Goal: Book appointment/travel/reservation

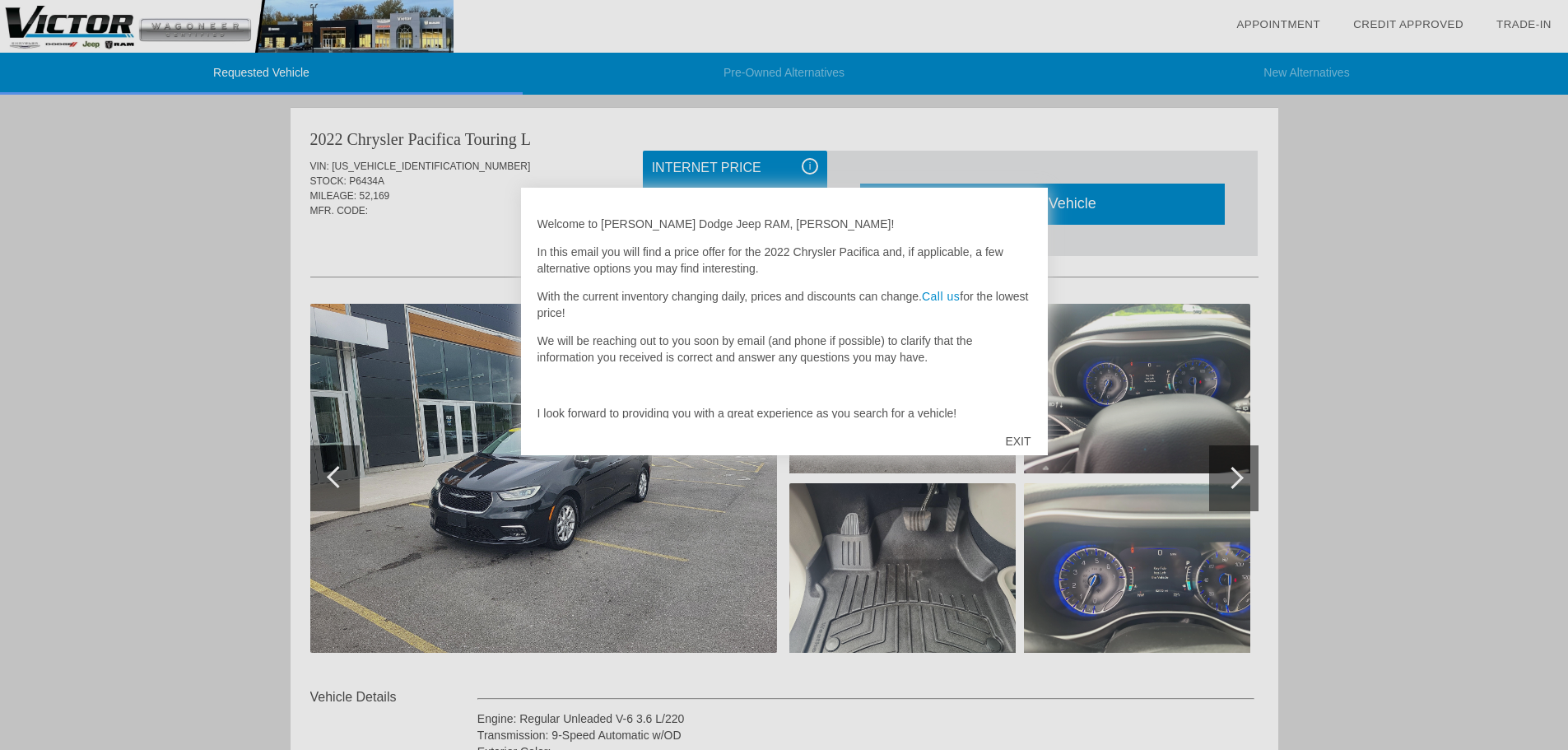
scroll to position [59, 0]
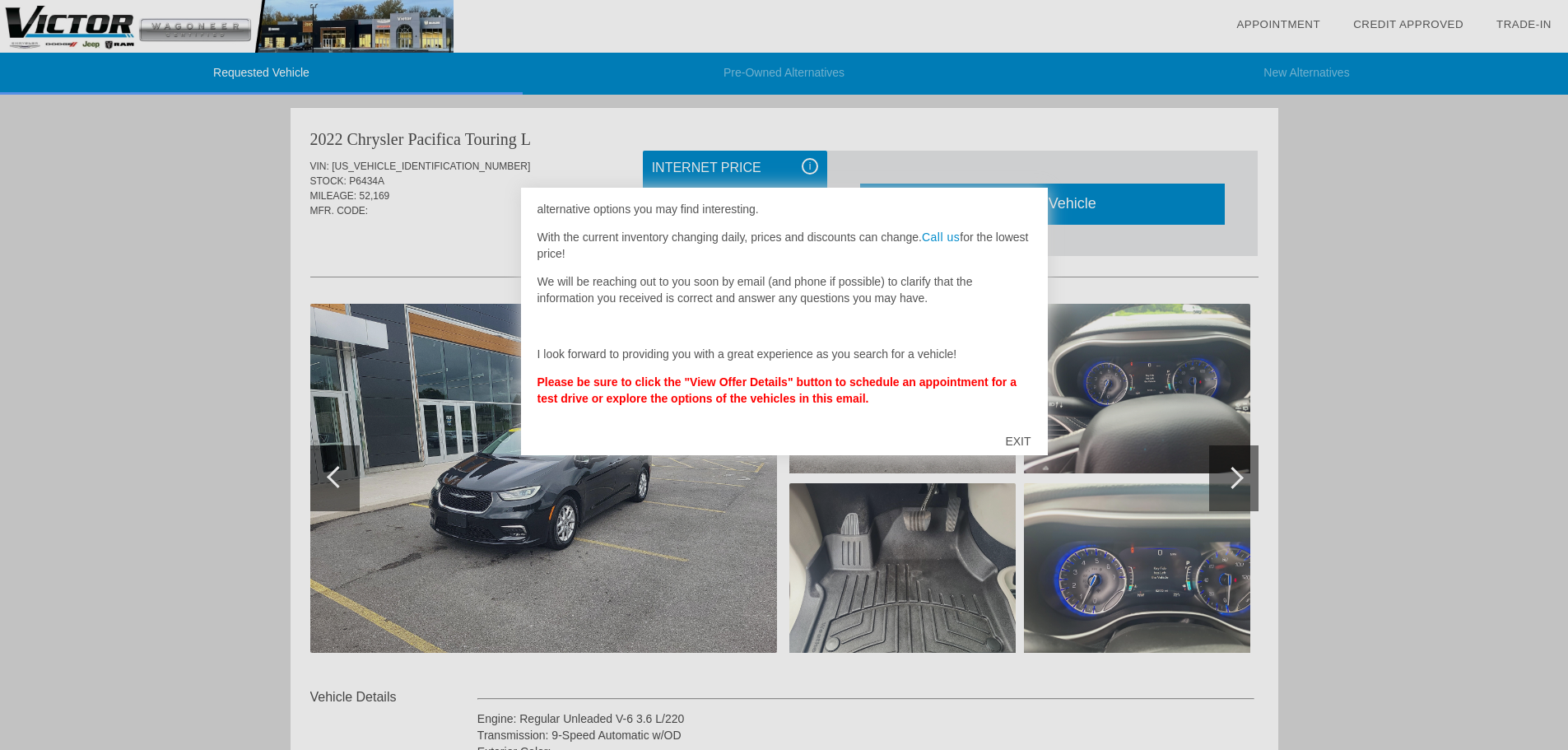
click at [1023, 437] on div "EXIT" at bounding box center [1017, 440] width 58 height 49
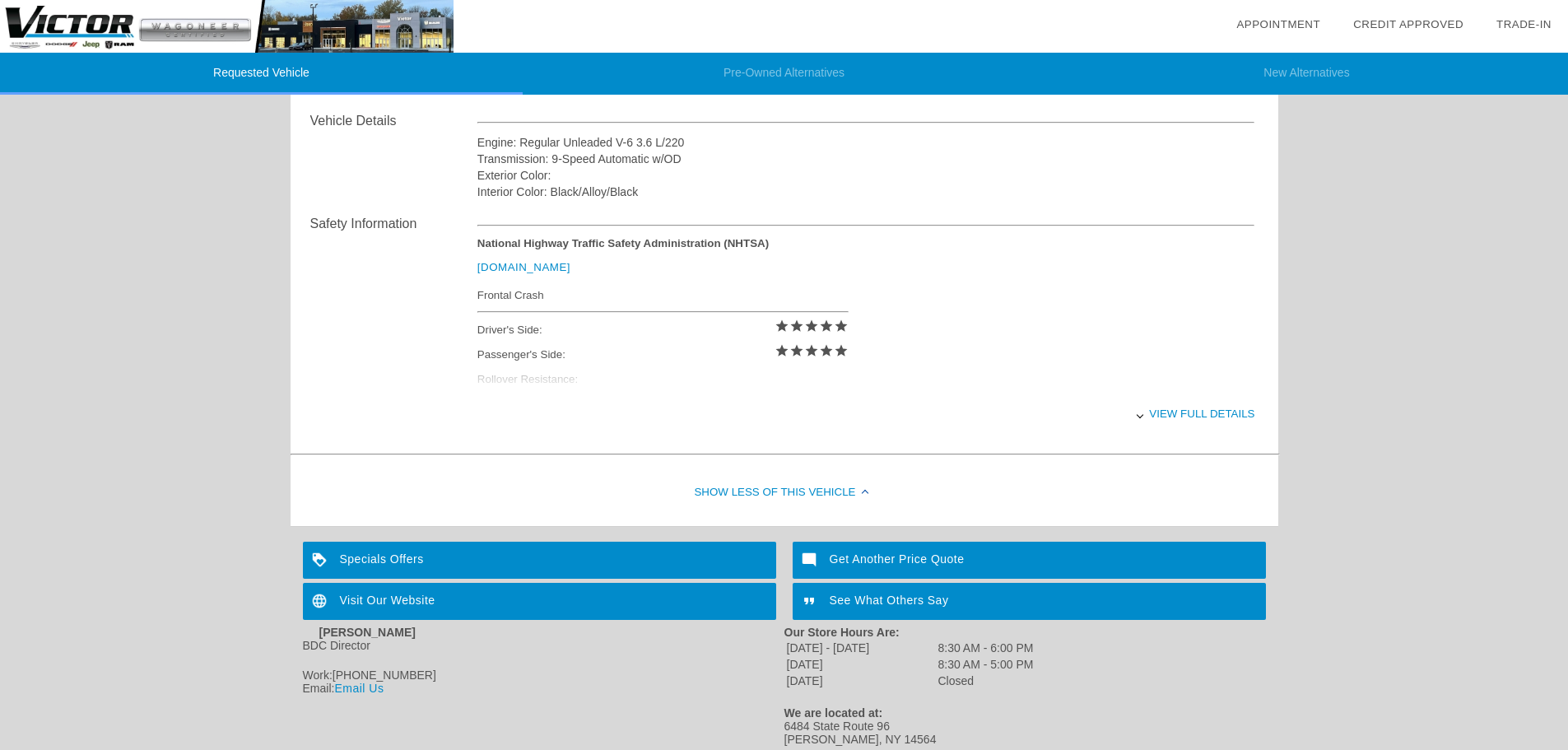
scroll to position [633, 0]
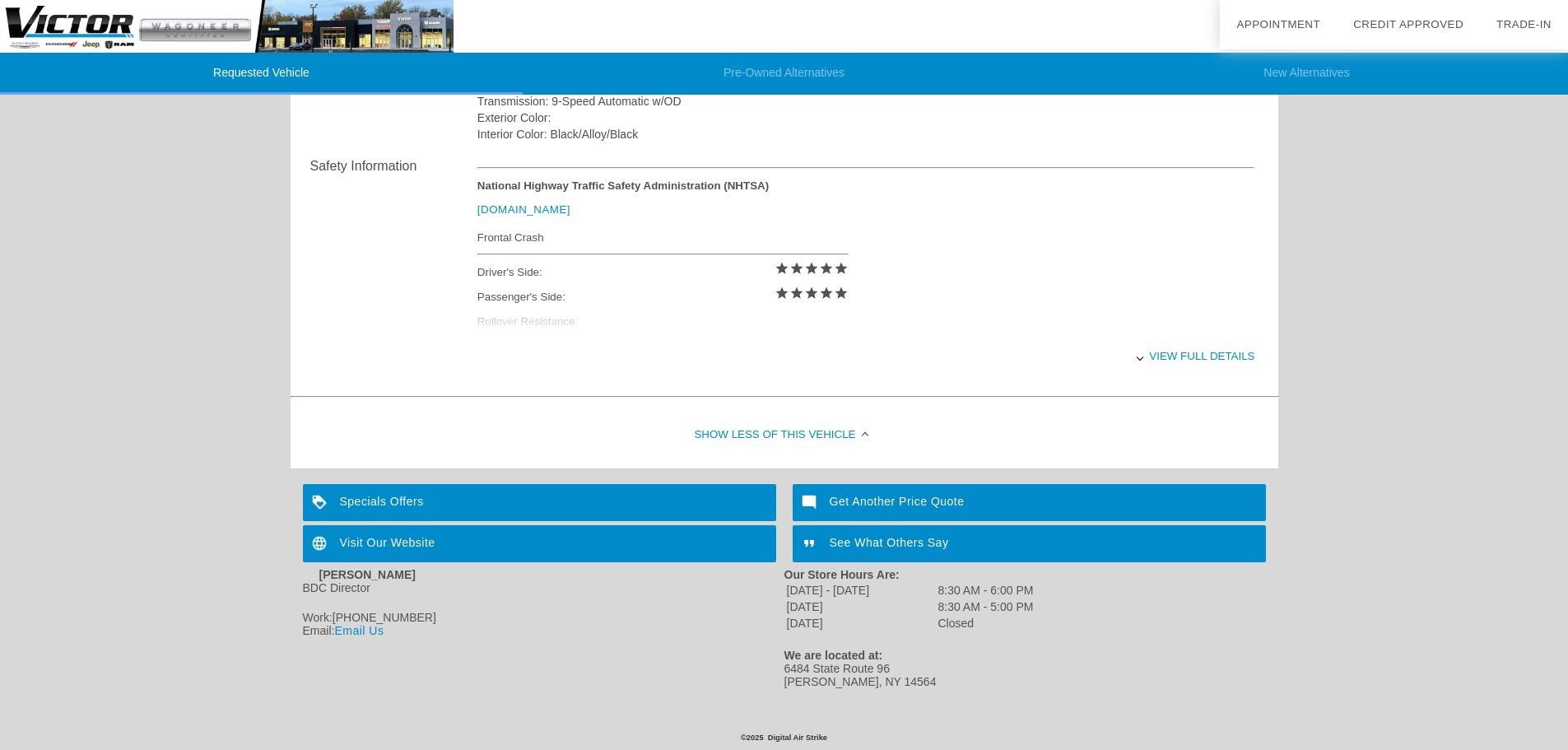
click at [1183, 356] on div "View full details" at bounding box center [865, 356] width 778 height 41
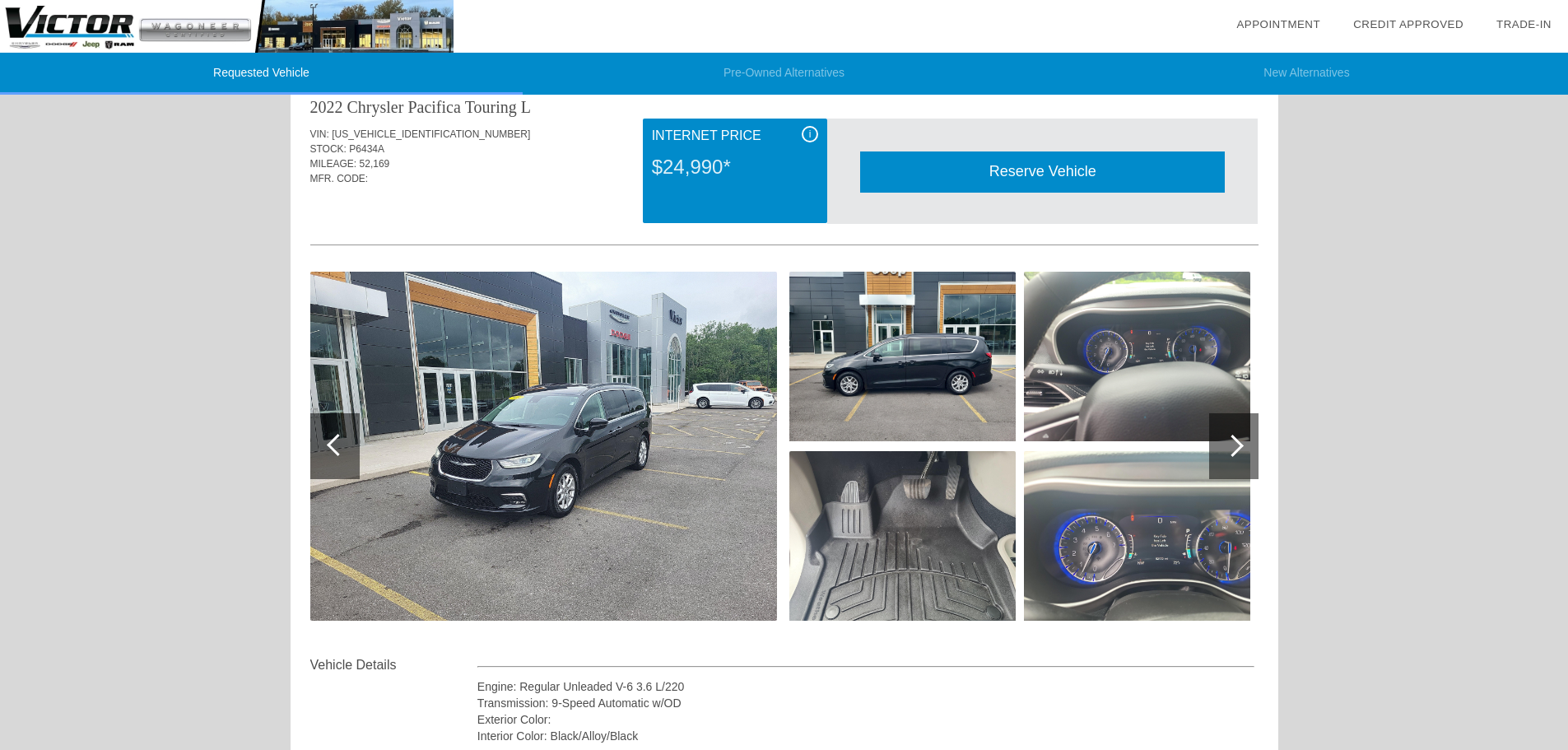
scroll to position [0, 0]
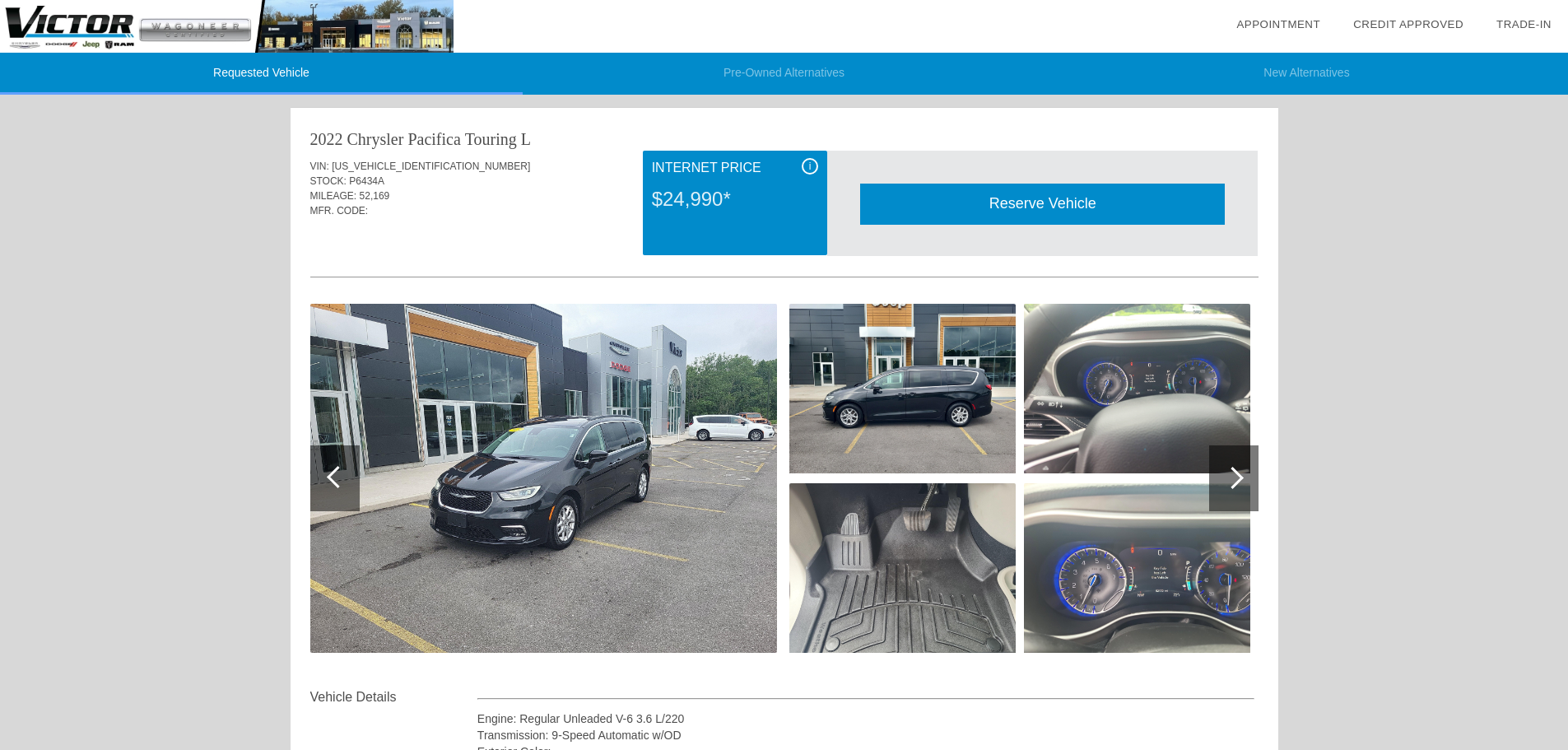
click at [1267, 18] on div "Appointment" at bounding box center [1278, 25] width 84 height 17
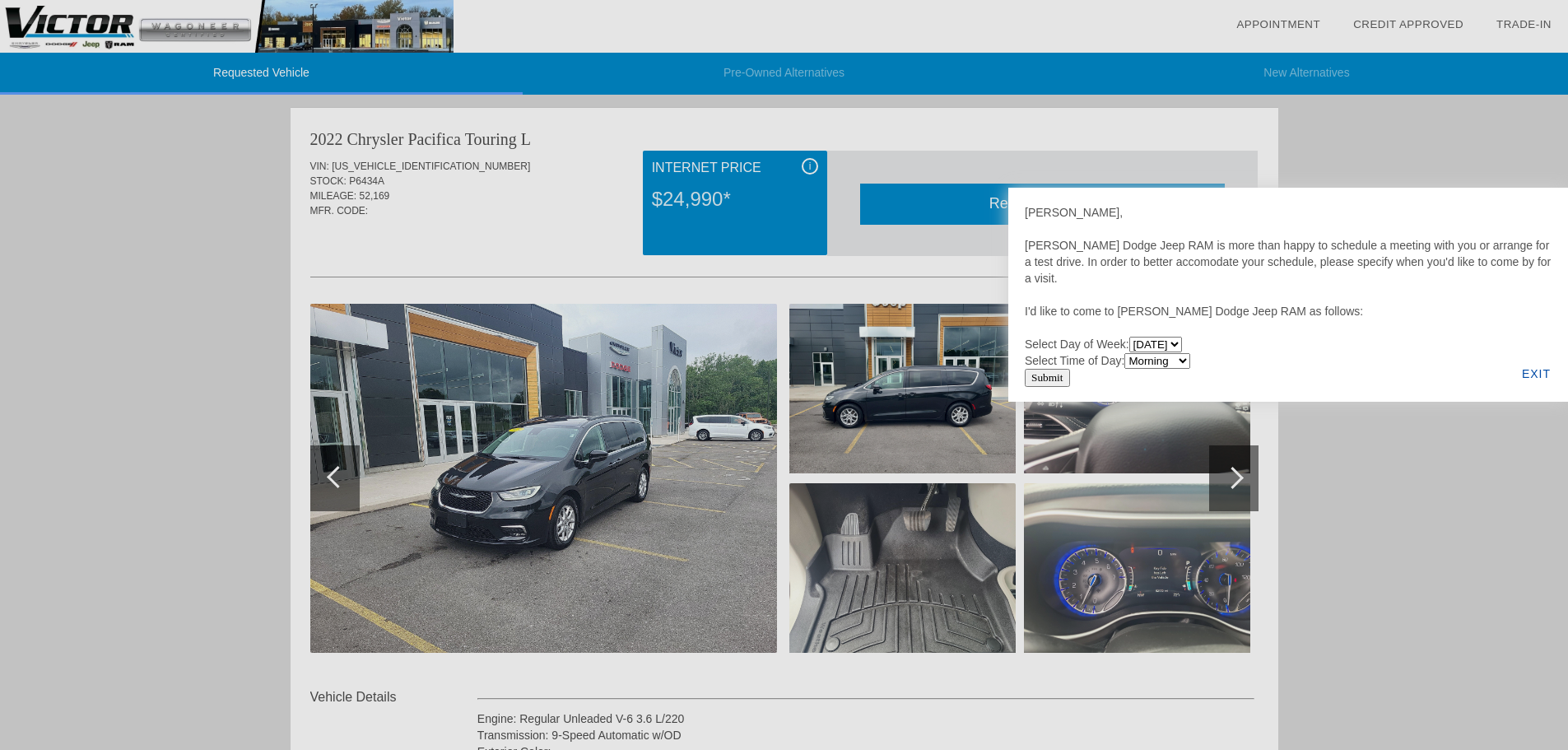
click at [1182, 341] on select "[DATE] [DATE] [DATE] [DATE] [DATE] [DATE]" at bounding box center [1155, 344] width 53 height 16
select select "[DATE]"
click at [1132, 337] on select "[DATE] [DATE] [DATE] [DATE] [DATE] [DATE]" at bounding box center [1155, 344] width 53 height 16
click at [1532, 372] on div "EXIT" at bounding box center [1536, 374] width 64 height 56
